Goal: Feedback & Contribution: Leave review/rating

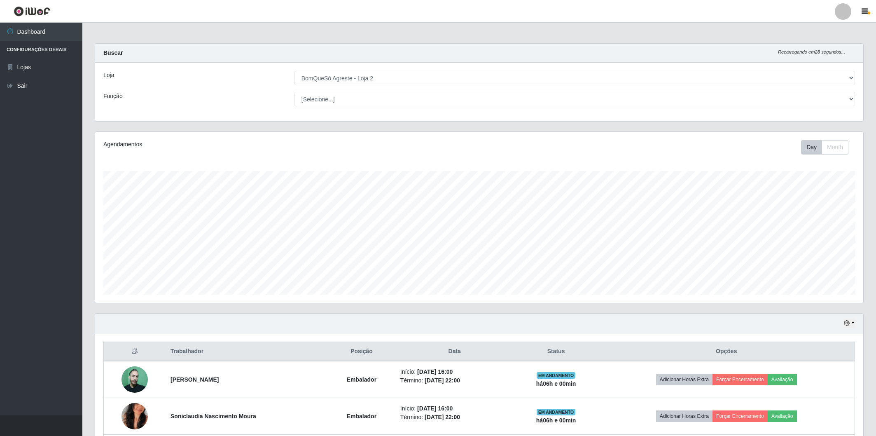
select select "214"
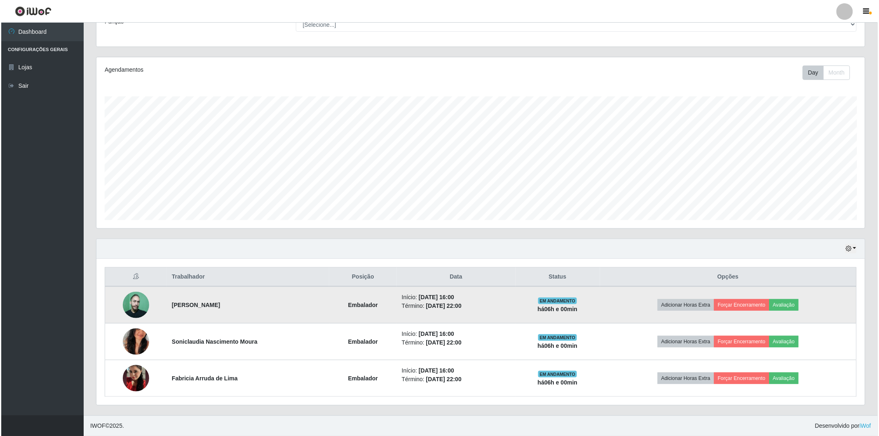
scroll to position [171, 768]
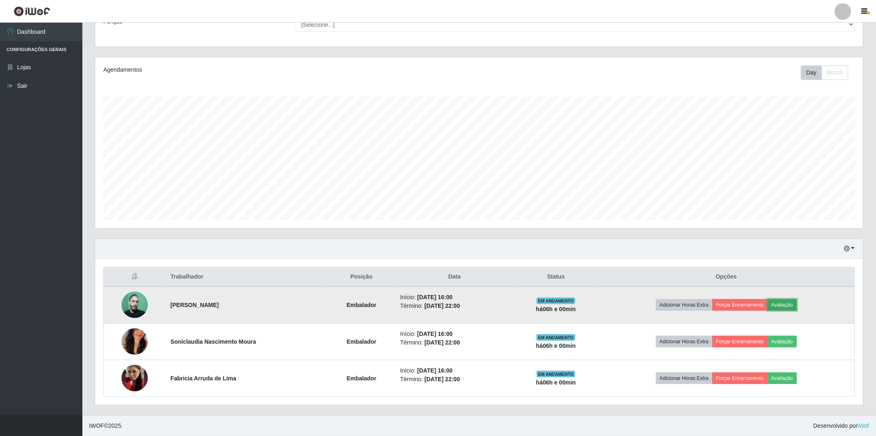
click at [797, 307] on button "Avaliação" at bounding box center [782, 305] width 29 height 12
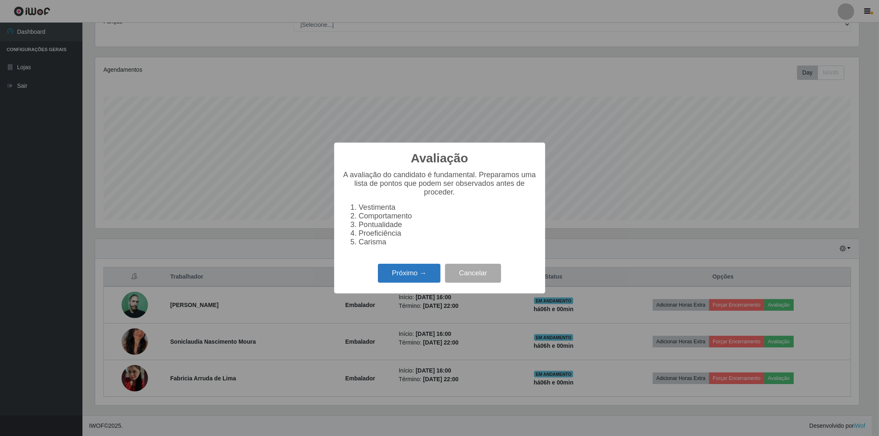
click at [410, 275] on button "Próximo →" at bounding box center [409, 273] width 63 height 19
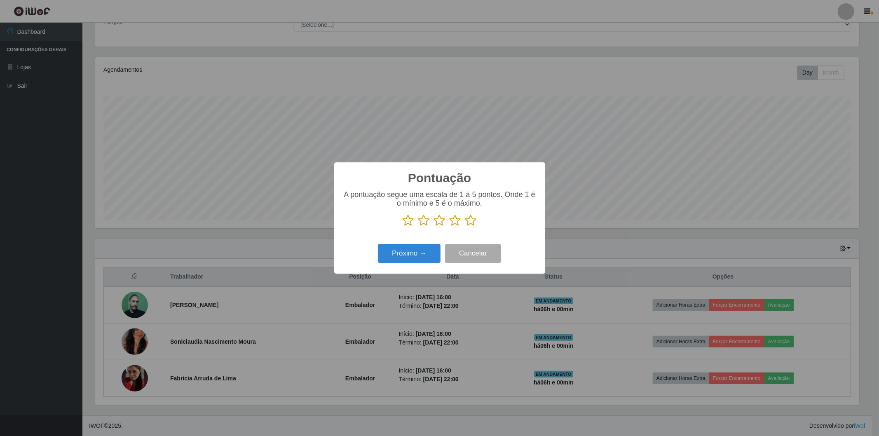
drag, startPoint x: 434, startPoint y: 216, endPoint x: 437, endPoint y: 222, distance: 6.5
click at [437, 220] on icon at bounding box center [440, 220] width 12 height 12
click at [434, 227] on input "radio" at bounding box center [434, 227] width 0 height 0
click at [415, 253] on button "Próximo →" at bounding box center [409, 253] width 63 height 19
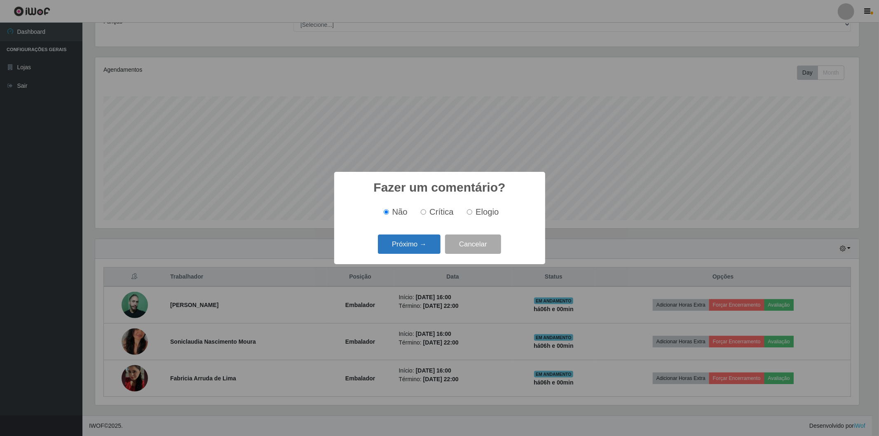
click at [417, 243] on button "Próximo →" at bounding box center [409, 243] width 63 height 19
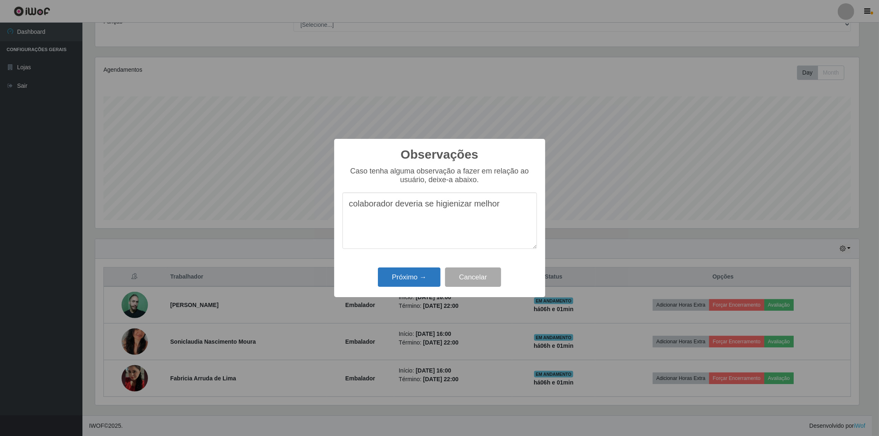
type textarea "colaborador deveria se higienizar melhor"
click at [410, 283] on button "Próximo →" at bounding box center [409, 276] width 63 height 19
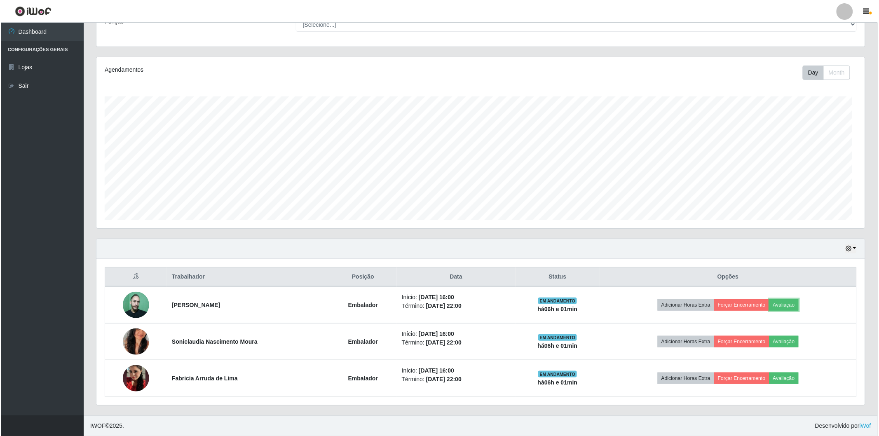
scroll to position [171, 768]
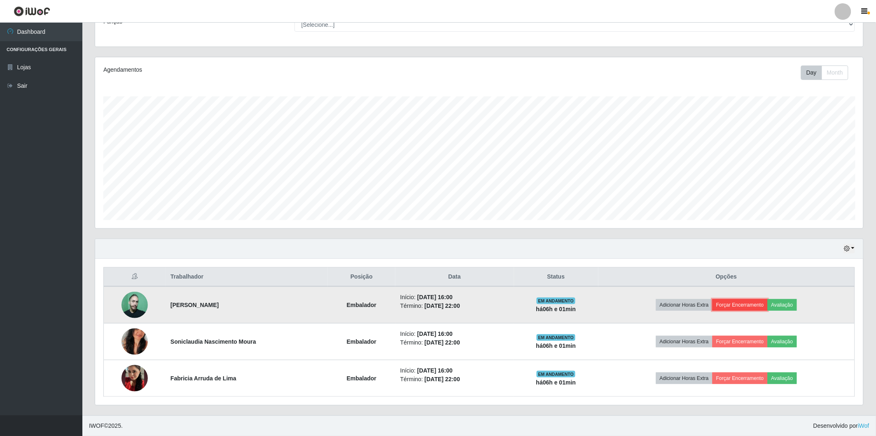
click at [731, 306] on button "Forçar Encerramento" at bounding box center [740, 305] width 55 height 12
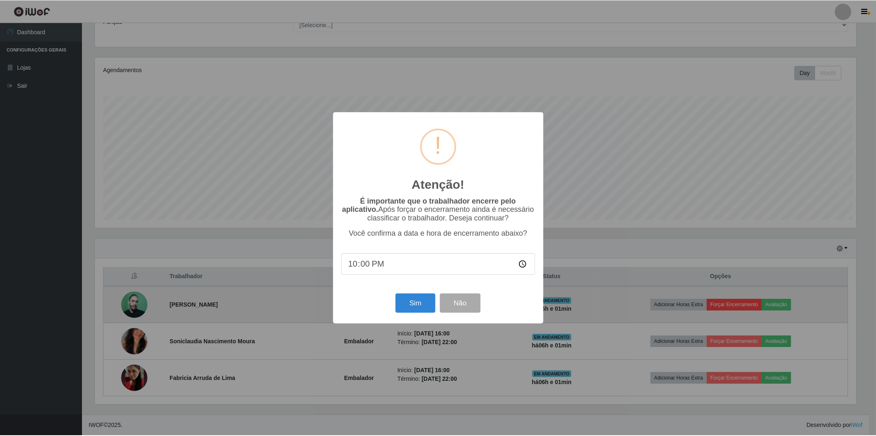
scroll to position [171, 763]
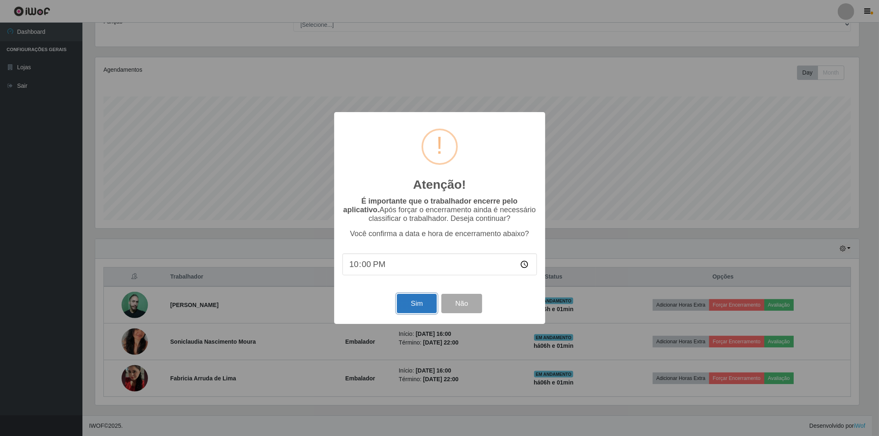
click at [414, 296] on button "Sim" at bounding box center [417, 303] width 40 height 19
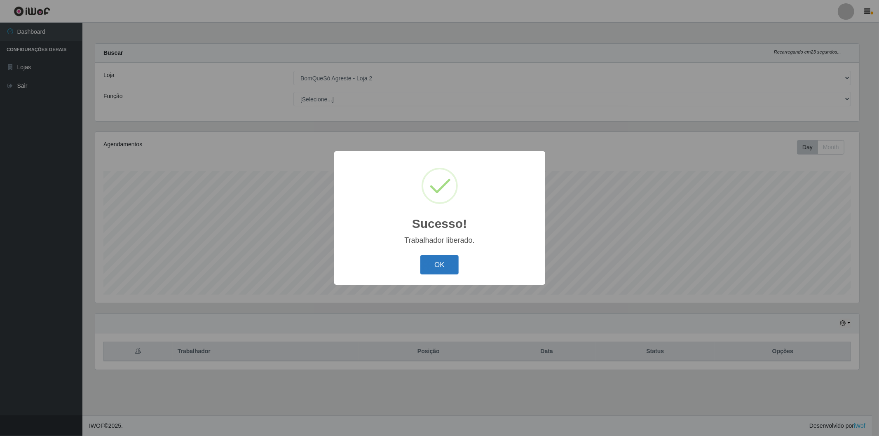
click at [439, 265] on button "OK" at bounding box center [439, 264] width 38 height 19
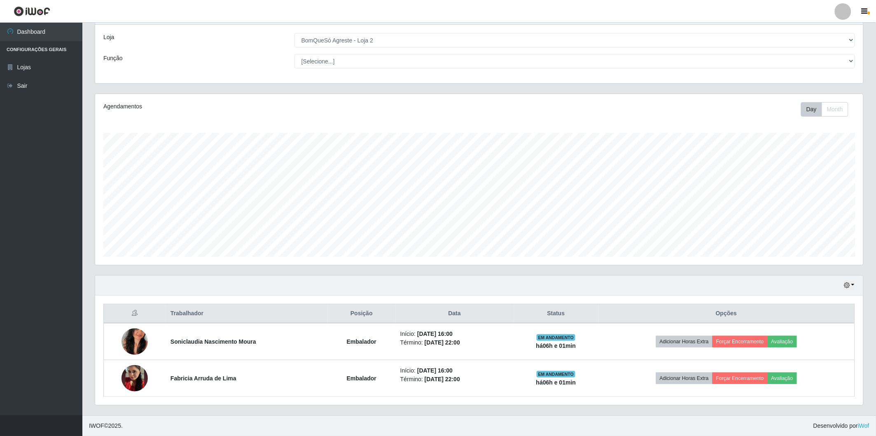
scroll to position [171, 768]
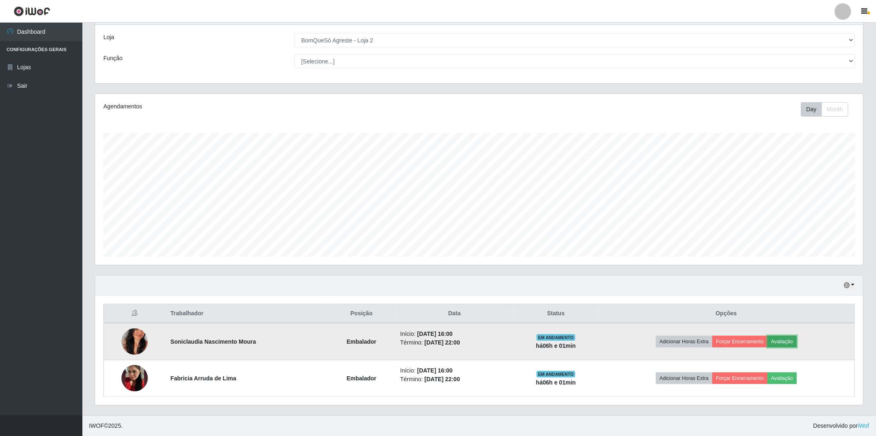
click at [793, 343] on button "Avaliação" at bounding box center [782, 342] width 29 height 12
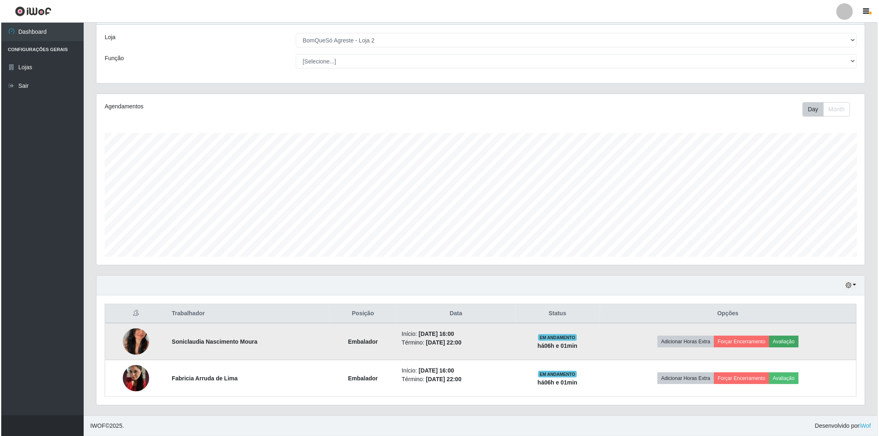
scroll to position [171, 763]
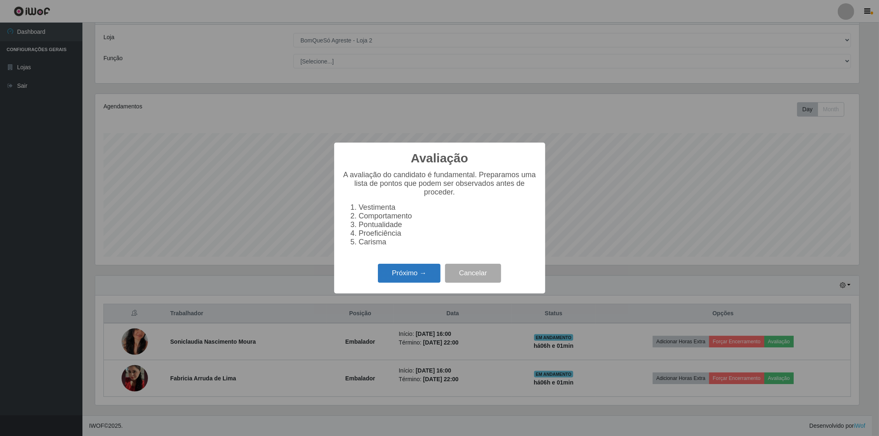
click at [425, 276] on button "Próximo →" at bounding box center [409, 273] width 63 height 19
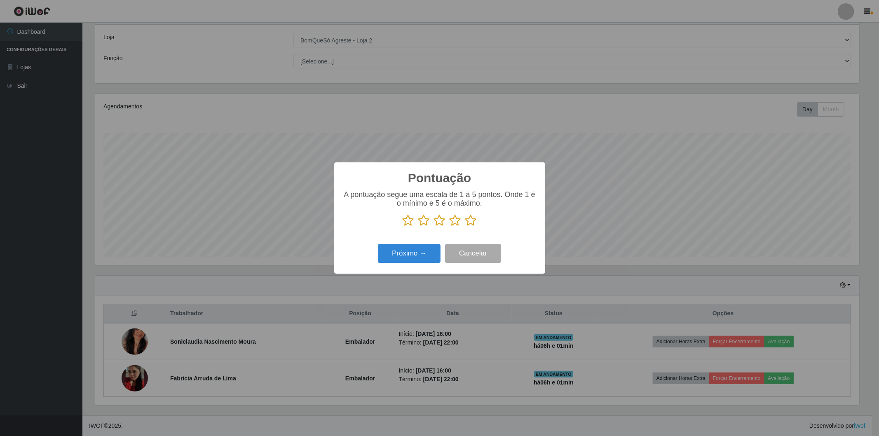
scroll to position [411777, 411184]
click at [470, 223] on icon at bounding box center [471, 220] width 12 height 12
click at [465, 227] on input "radio" at bounding box center [465, 227] width 0 height 0
click at [411, 250] on button "Próximo →" at bounding box center [409, 253] width 63 height 19
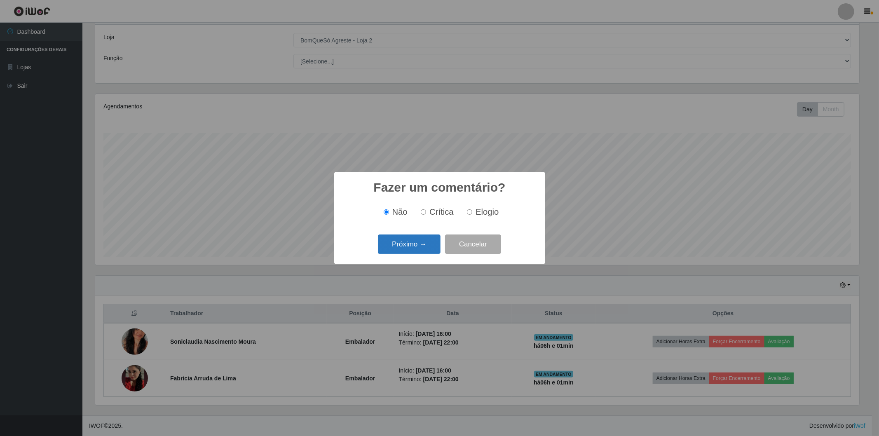
click at [423, 253] on button "Próximo →" at bounding box center [409, 243] width 63 height 19
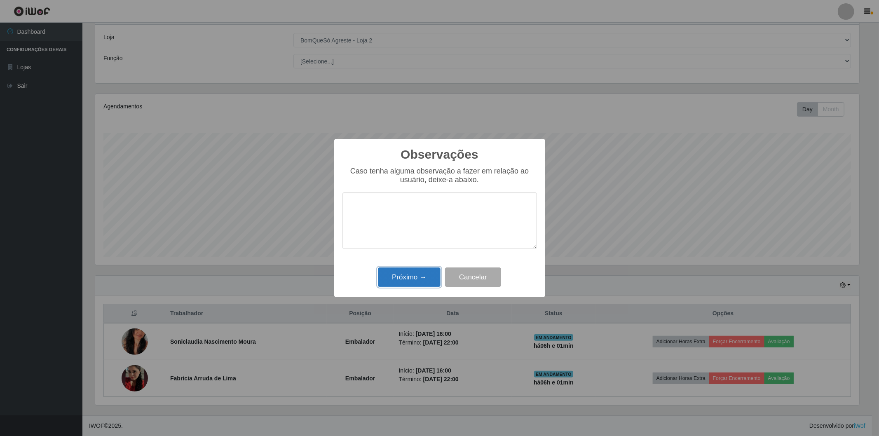
click at [426, 274] on button "Próximo →" at bounding box center [409, 276] width 63 height 19
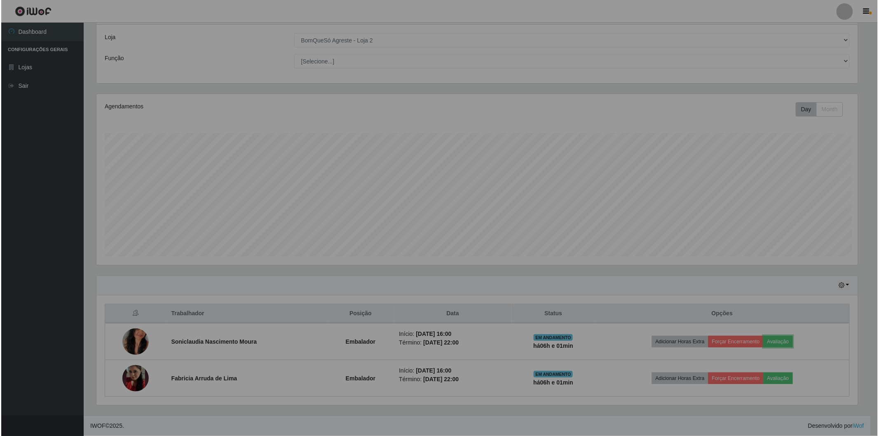
scroll to position [171, 768]
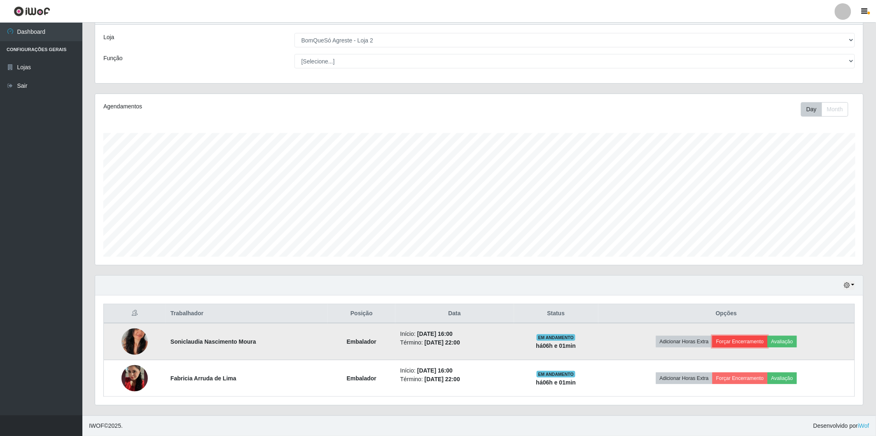
click at [741, 338] on button "Forçar Encerramento" at bounding box center [740, 342] width 55 height 12
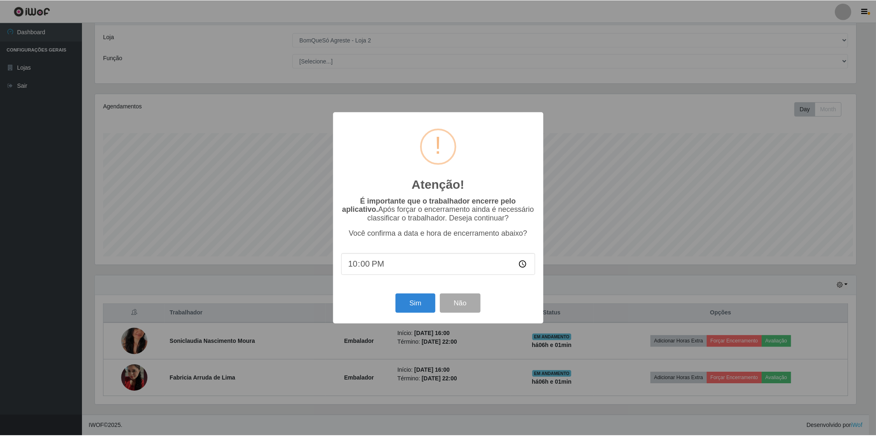
scroll to position [171, 763]
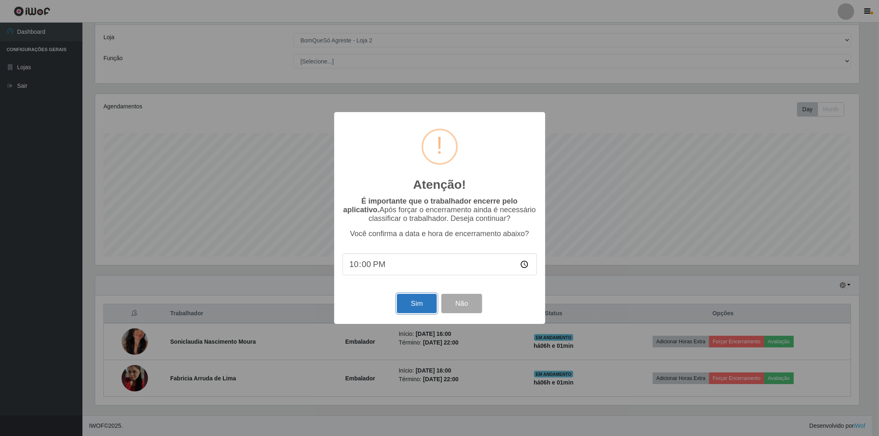
click at [412, 305] on button "Sim" at bounding box center [417, 303] width 40 height 19
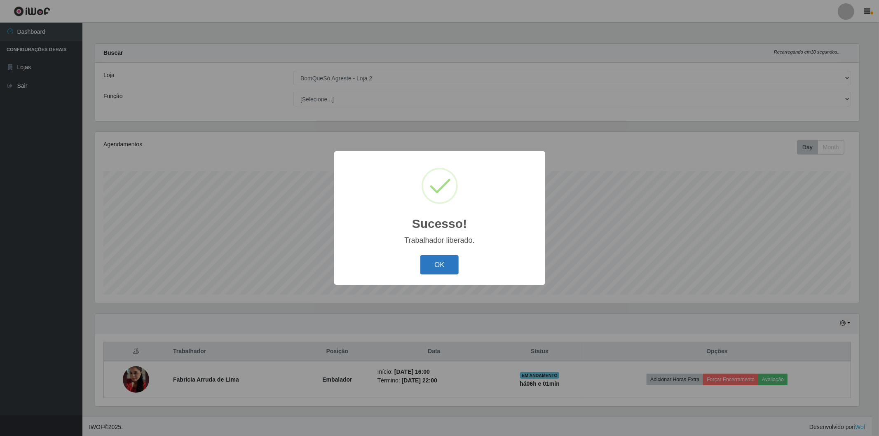
click at [437, 267] on button "OK" at bounding box center [439, 264] width 38 height 19
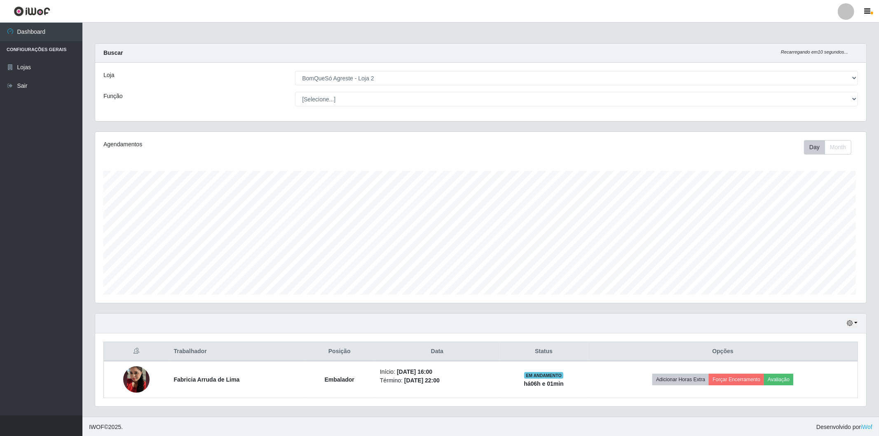
scroll to position [171, 768]
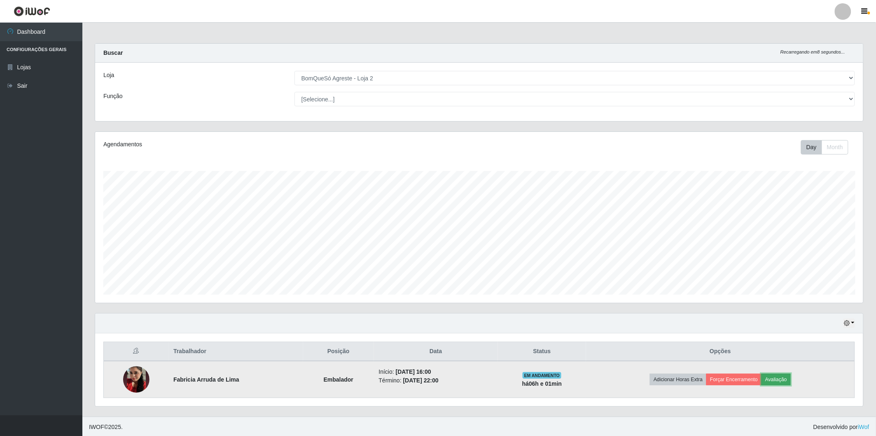
click at [786, 381] on button "Avaliação" at bounding box center [776, 380] width 29 height 12
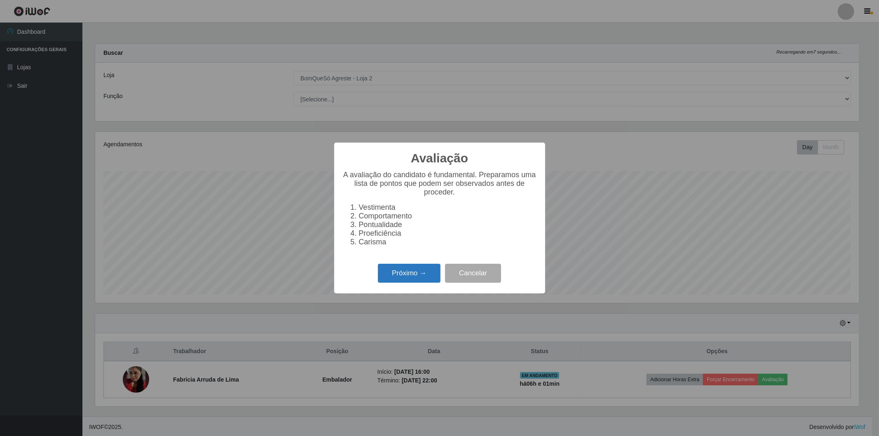
click at [409, 275] on button "Próximo →" at bounding box center [409, 273] width 63 height 19
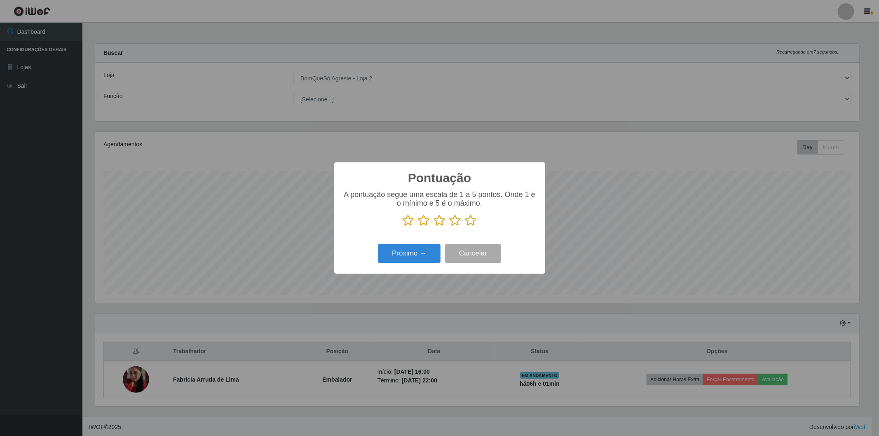
scroll to position [411777, 411184]
click at [470, 221] on icon at bounding box center [471, 220] width 12 height 12
click at [465, 227] on input "radio" at bounding box center [465, 227] width 0 height 0
click at [423, 252] on button "Próximo →" at bounding box center [409, 253] width 63 height 19
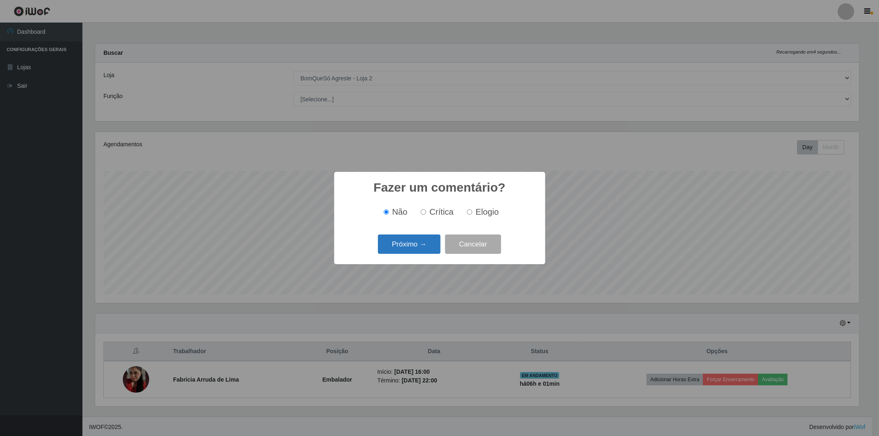
click at [424, 252] on button "Próximo →" at bounding box center [409, 243] width 63 height 19
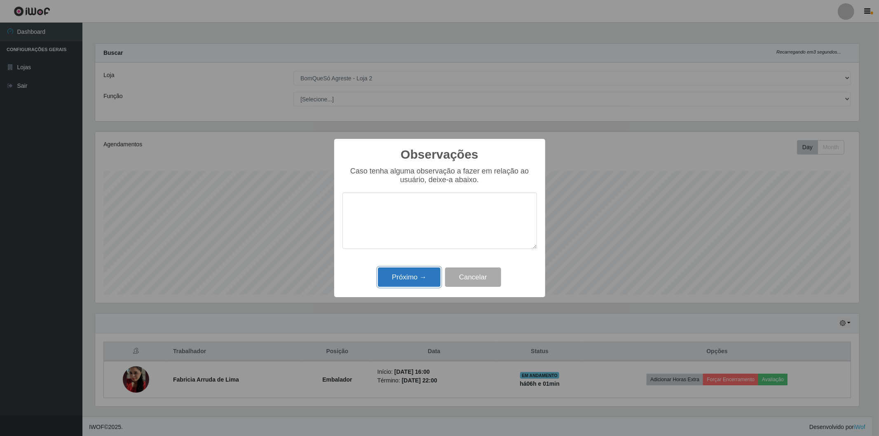
click at [426, 274] on button "Próximo →" at bounding box center [409, 276] width 63 height 19
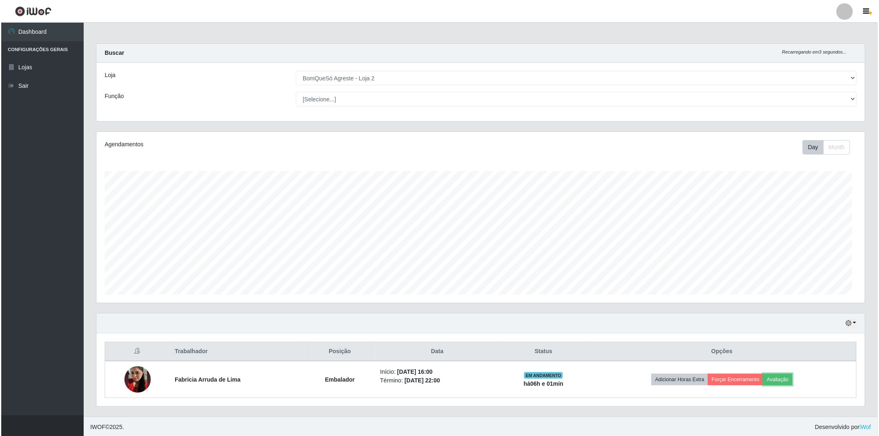
scroll to position [0, 0]
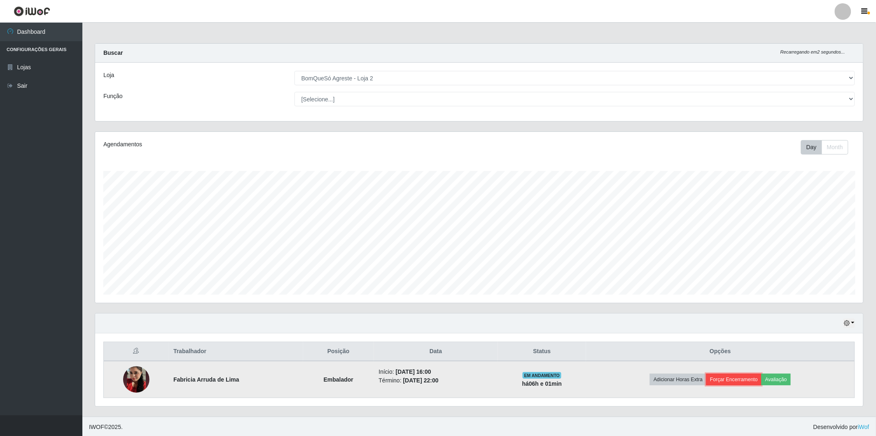
click at [734, 380] on button "Forçar Encerramento" at bounding box center [733, 380] width 55 height 12
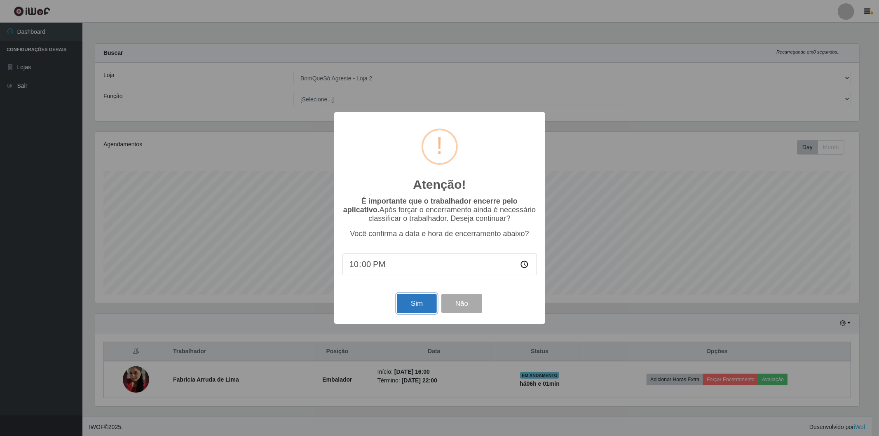
click at [408, 305] on button "Sim" at bounding box center [417, 303] width 40 height 19
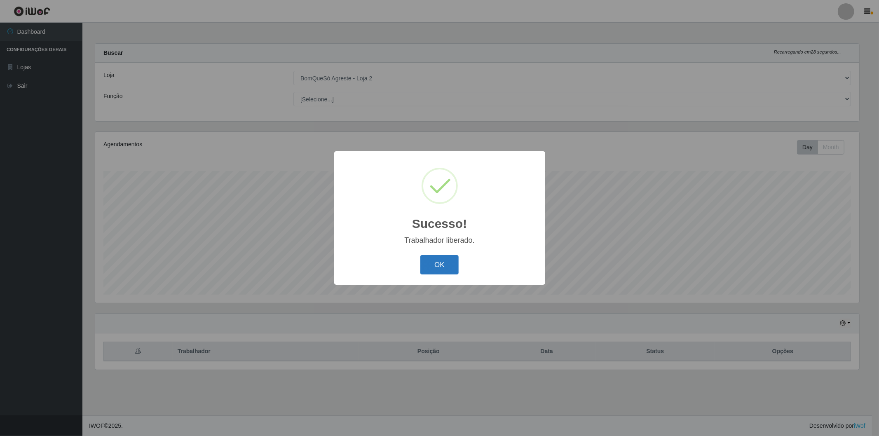
click at [430, 265] on button "OK" at bounding box center [439, 264] width 38 height 19
